Goal: Transaction & Acquisition: Purchase product/service

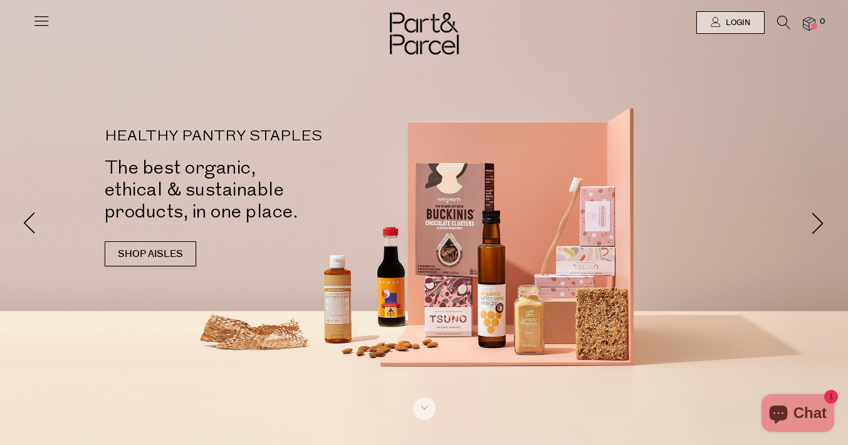
click at [783, 23] on icon at bounding box center [783, 23] width 13 height 14
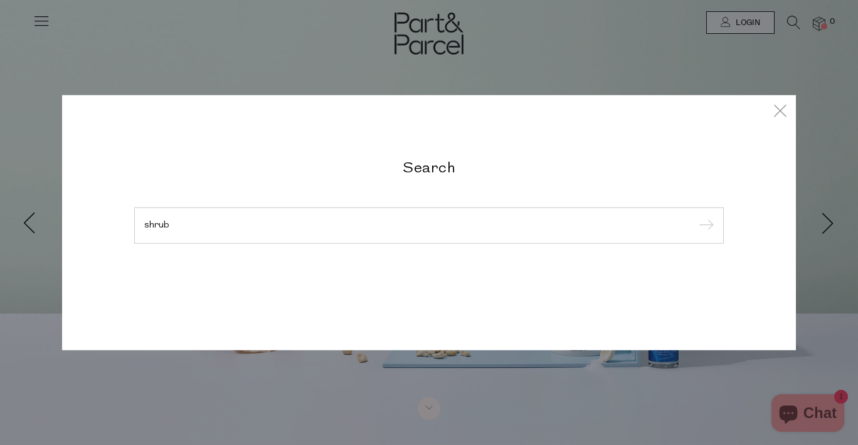
type input "shrub"
click at [695, 217] on input "submit" at bounding box center [704, 226] width 19 height 19
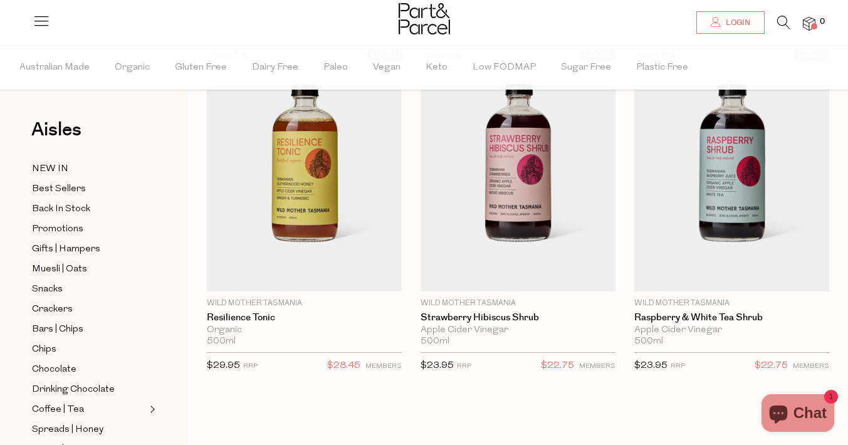
scroll to position [90, 0]
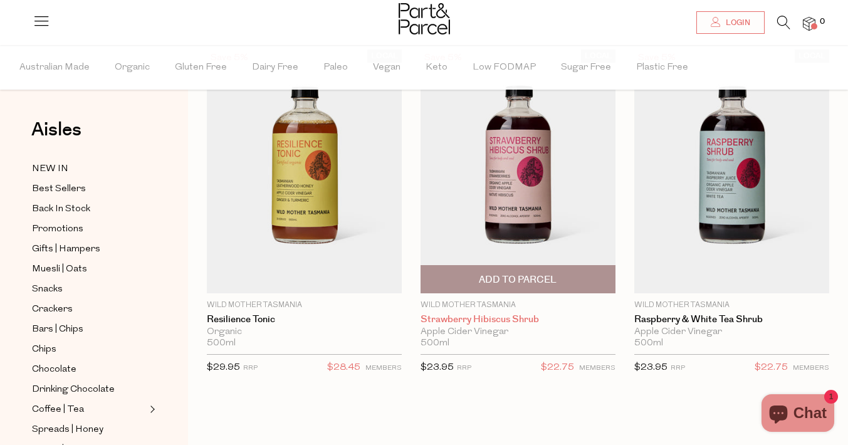
click at [510, 325] on link "Strawberry Hibiscus Shrub" at bounding box center [518, 319] width 195 height 11
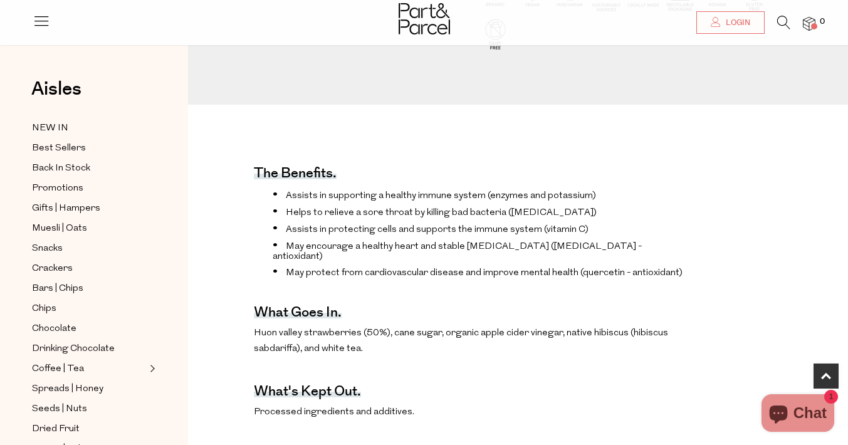
scroll to position [374, 0]
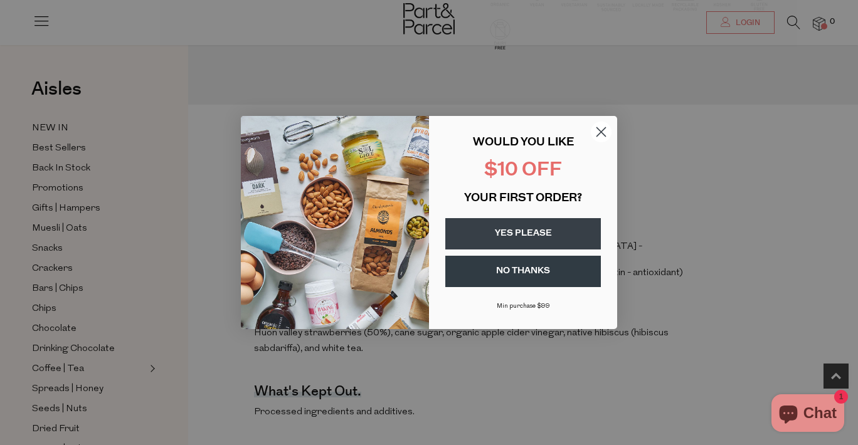
click at [597, 133] on circle "Close dialog" at bounding box center [600, 132] width 21 height 21
